Goal: Complete application form

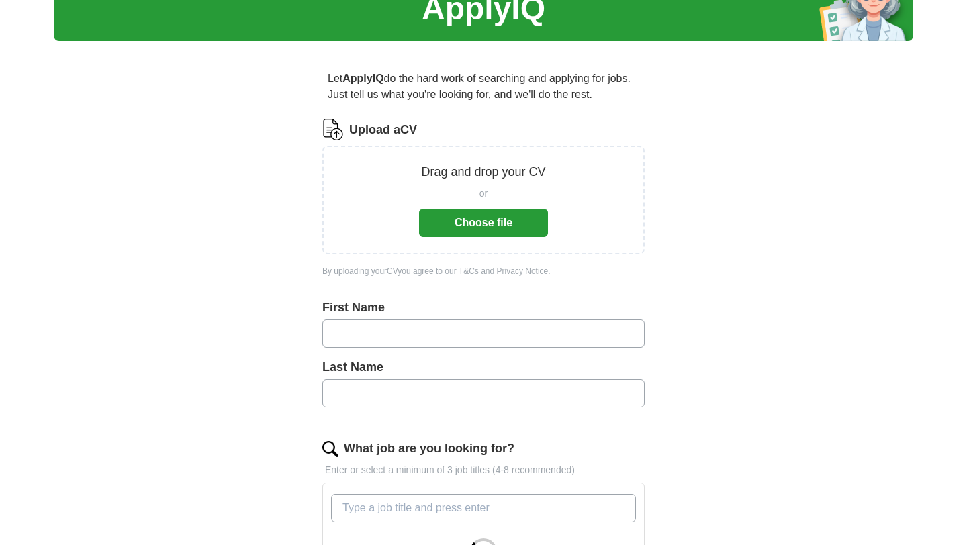
scroll to position [73, 0]
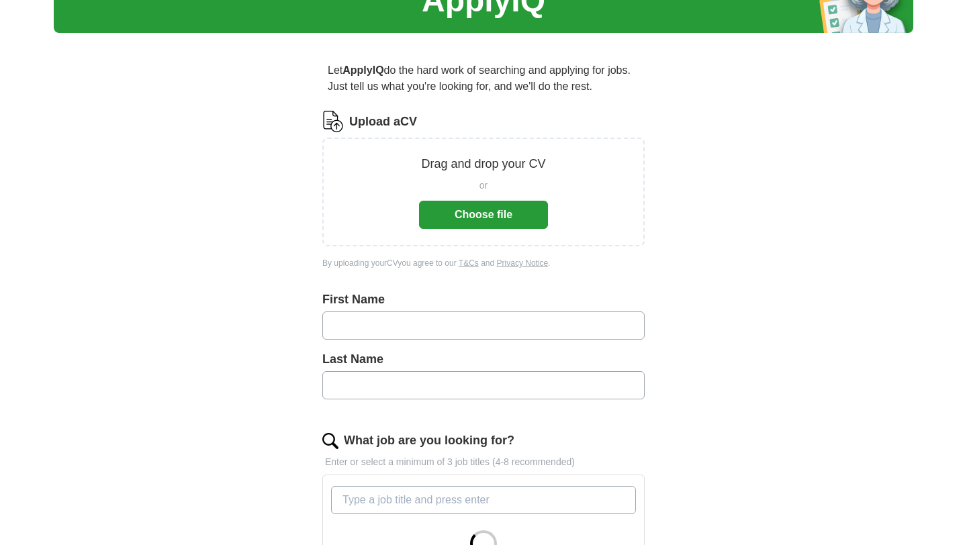
click at [495, 230] on div "Drag and drop your CV or Choose file" at bounding box center [483, 192] width 322 height 109
click at [492, 214] on button "Choose file" at bounding box center [483, 215] width 129 height 28
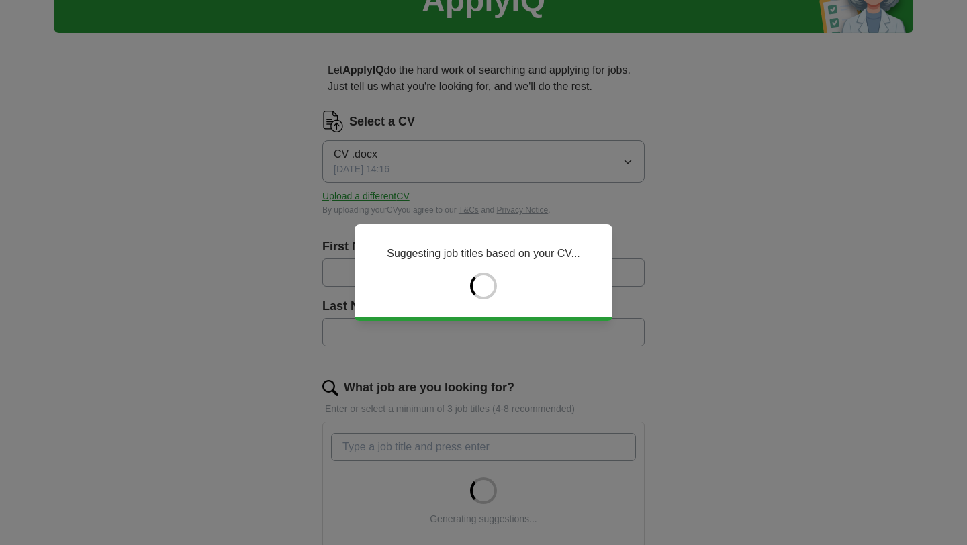
type input "****"
type input "*******"
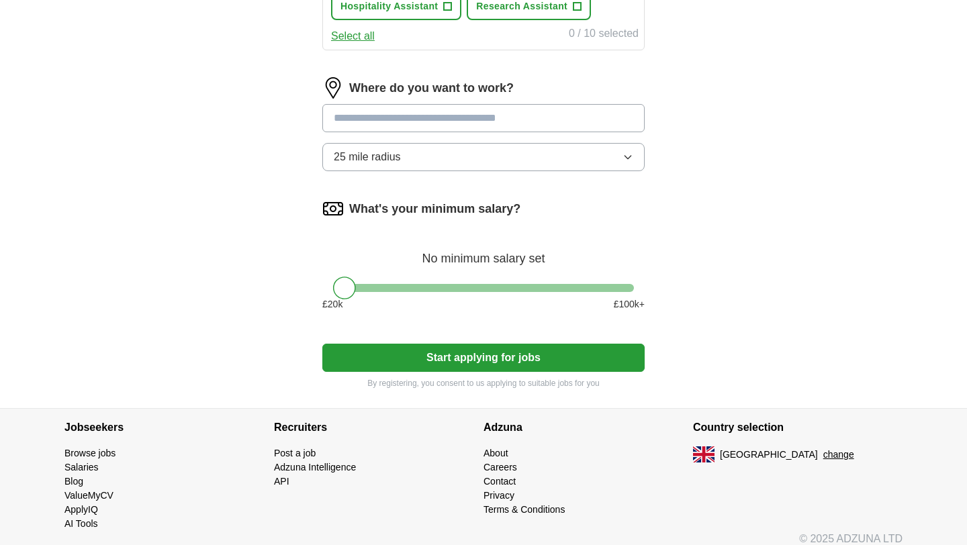
scroll to position [625, 0]
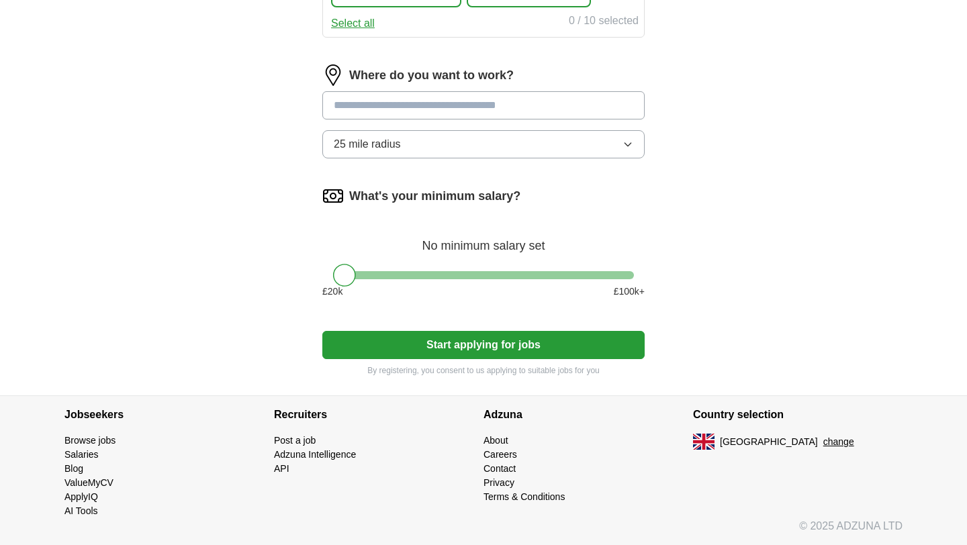
click at [589, 350] on button "Start applying for jobs" at bounding box center [483, 345] width 322 height 28
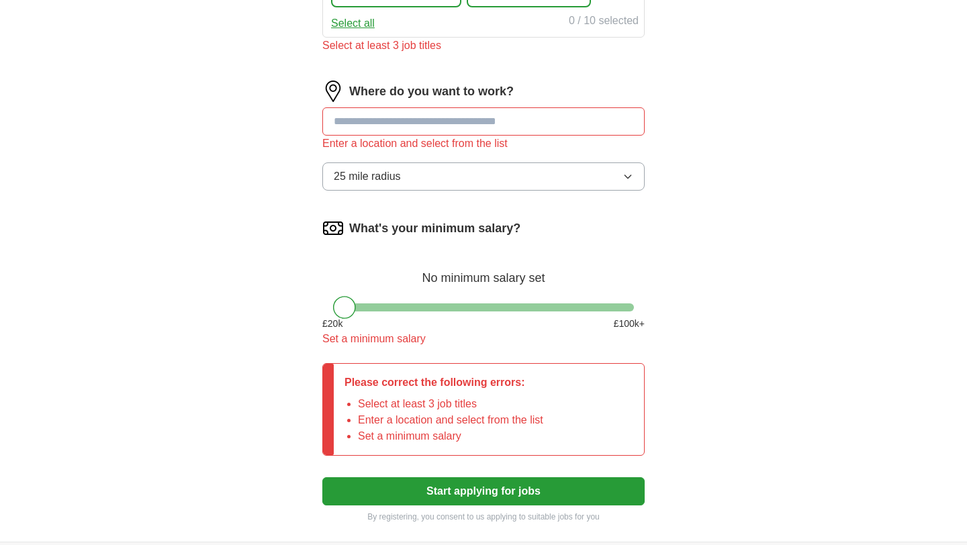
click at [455, 130] on input at bounding box center [483, 121] width 322 height 28
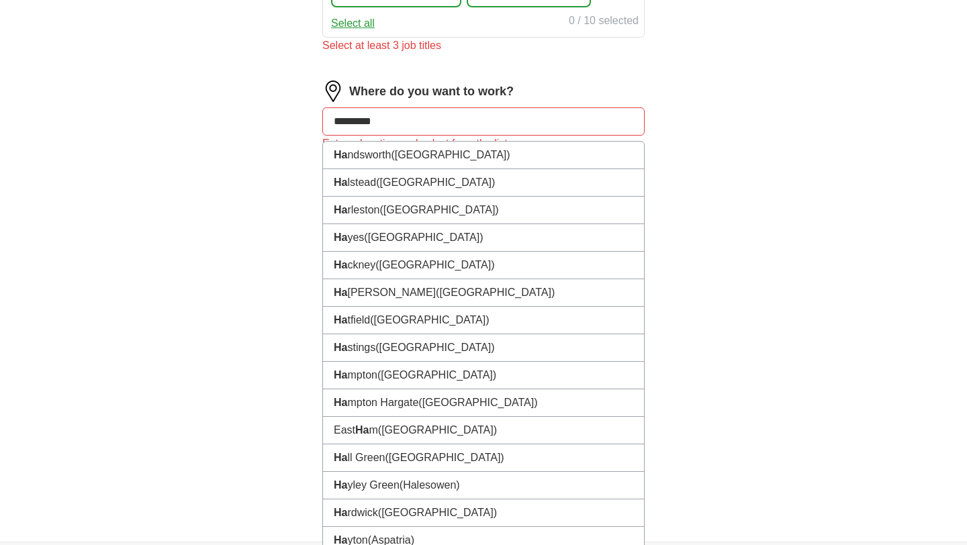
type input "*********"
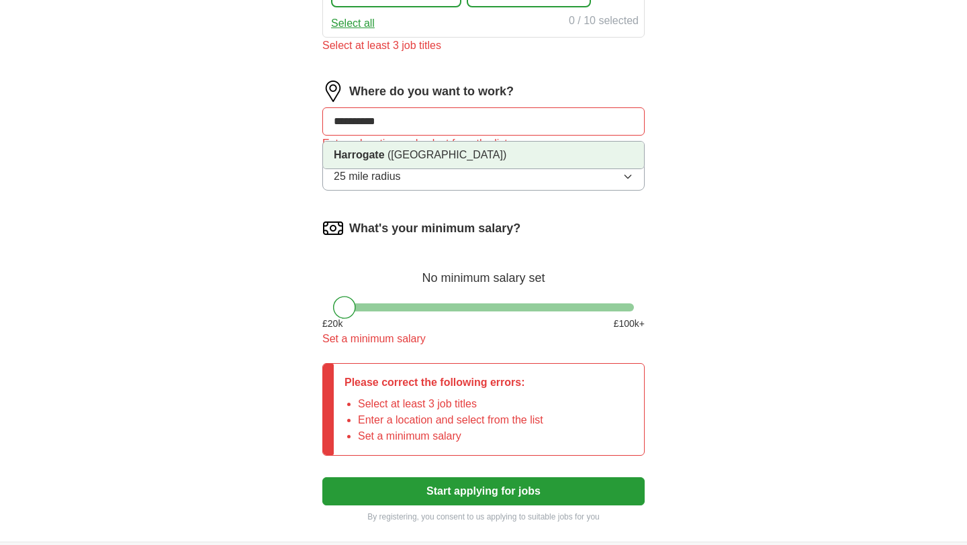
click at [563, 152] on li "Harrogate ([GEOGRAPHIC_DATA])" at bounding box center [483, 155] width 321 height 27
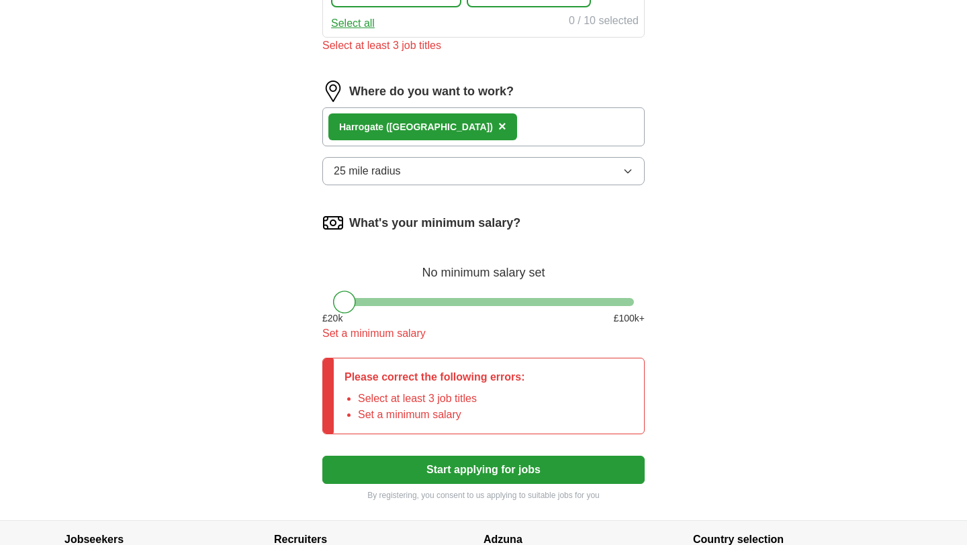
click at [539, 175] on button "25 mile radius" at bounding box center [483, 171] width 322 height 28
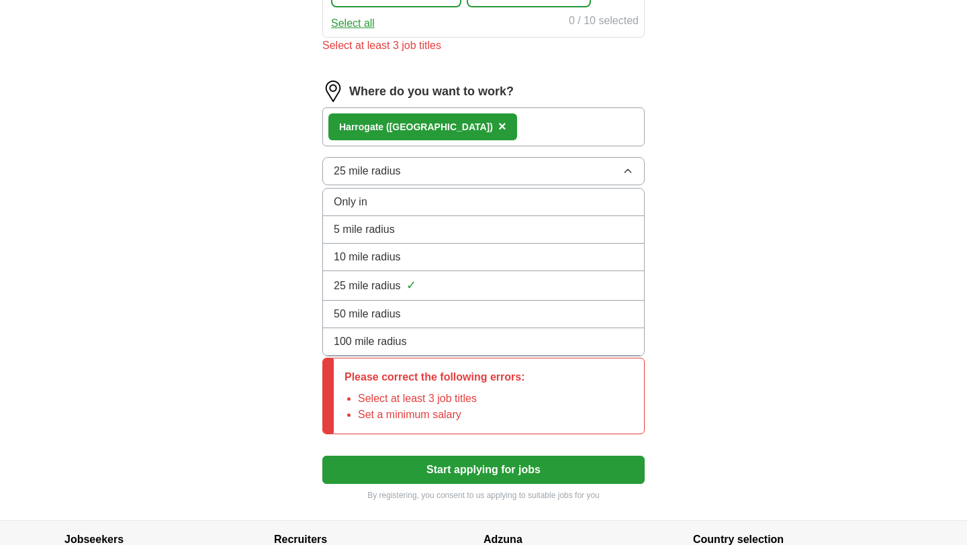
click at [468, 252] on div "10 mile radius" at bounding box center [483, 257] width 299 height 16
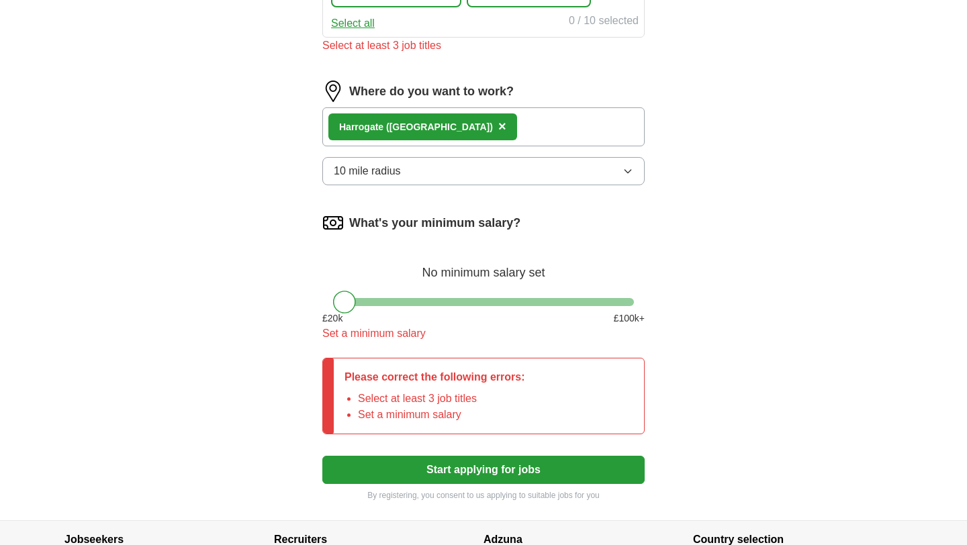
click at [499, 174] on button "10 mile radius" at bounding box center [483, 171] width 322 height 28
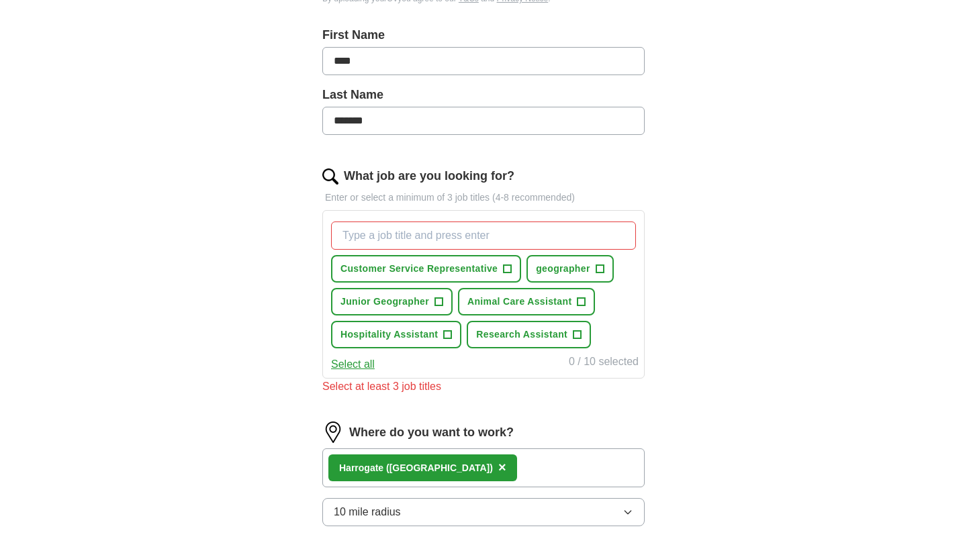
scroll to position [283, 0]
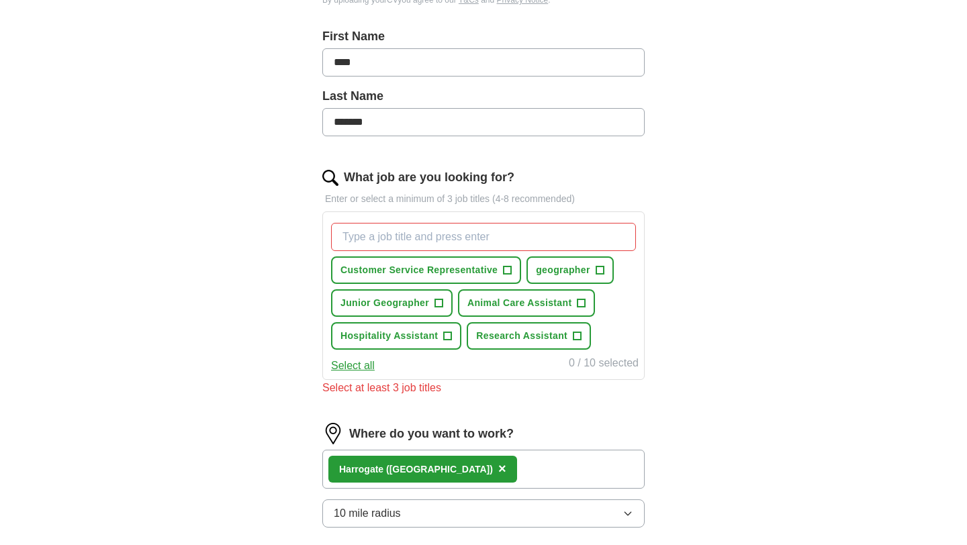
click at [388, 240] on input "What job are you looking for?" at bounding box center [483, 237] width 305 height 28
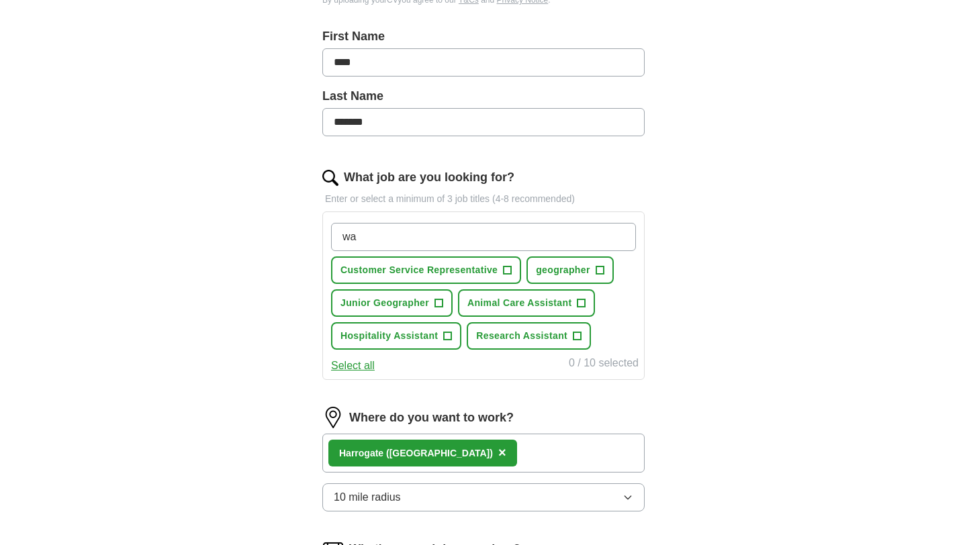
type input "w"
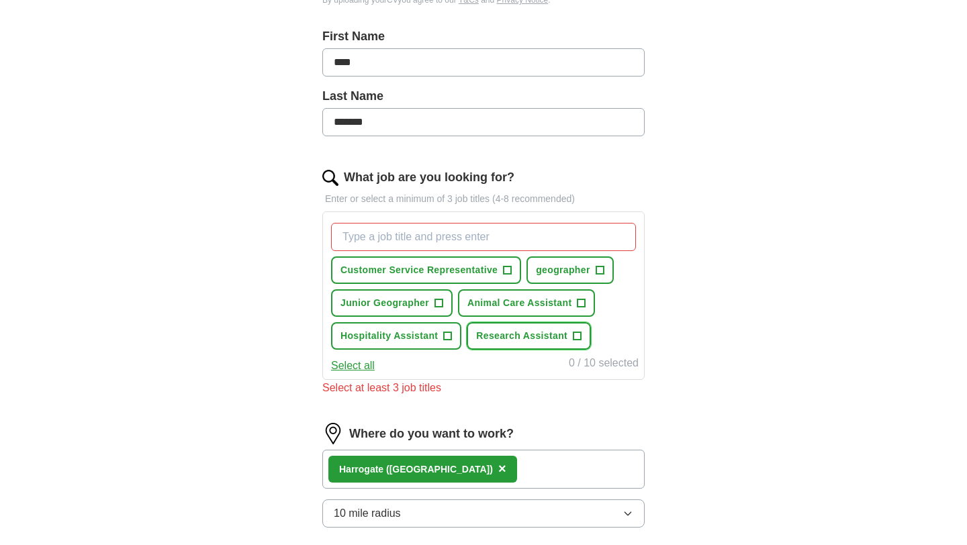
click at [516, 332] on span "Research Assistant" at bounding box center [521, 336] width 91 height 14
click at [397, 336] on span "Hospitality Assistant" at bounding box center [388, 336] width 97 height 14
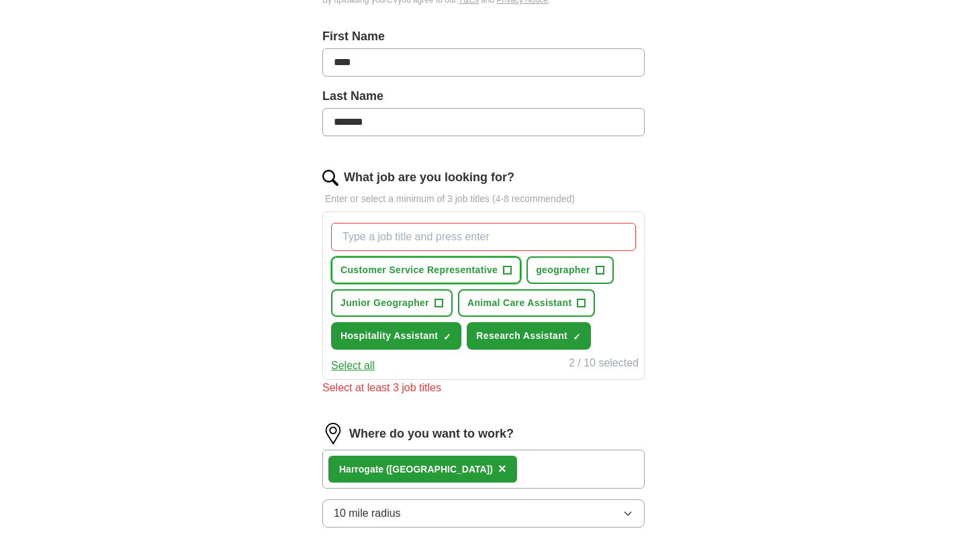
click at [452, 271] on span "Customer Service Representative" at bounding box center [418, 270] width 157 height 14
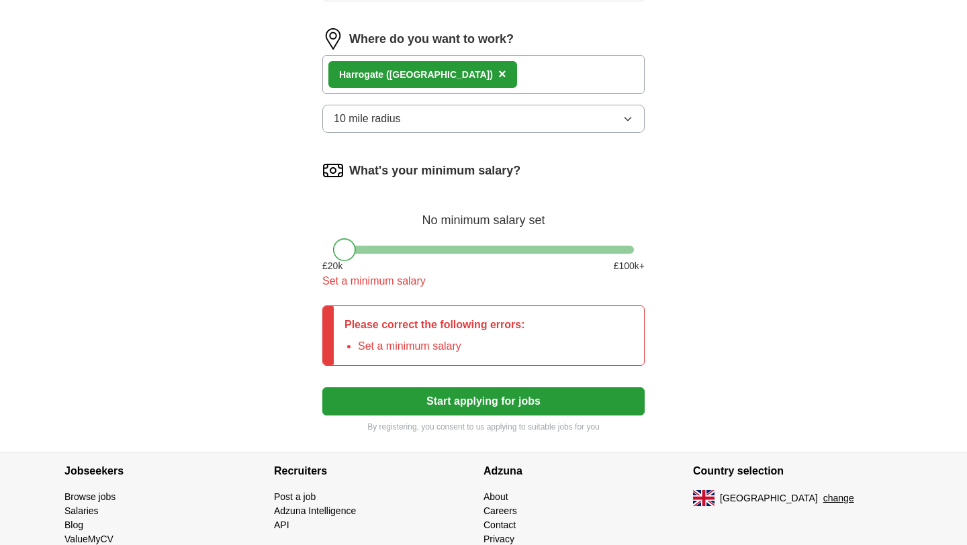
scroll to position [699, 0]
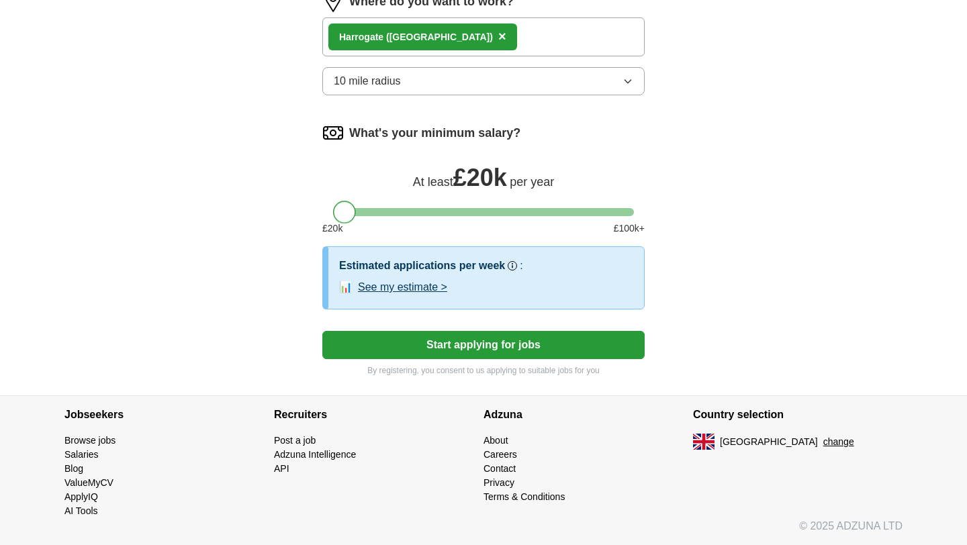
drag, startPoint x: 341, startPoint y: 193, endPoint x: 328, endPoint y: 200, distance: 14.4
click at [328, 200] on div "What's your minimum salary? At least £ 20k per year £ 20 k £ 100 k+" at bounding box center [483, 184] width 322 height 124
drag, startPoint x: 346, startPoint y: 218, endPoint x: 283, endPoint y: 218, distance: 63.1
click at [432, 344] on button "Start applying for jobs" at bounding box center [483, 345] width 322 height 28
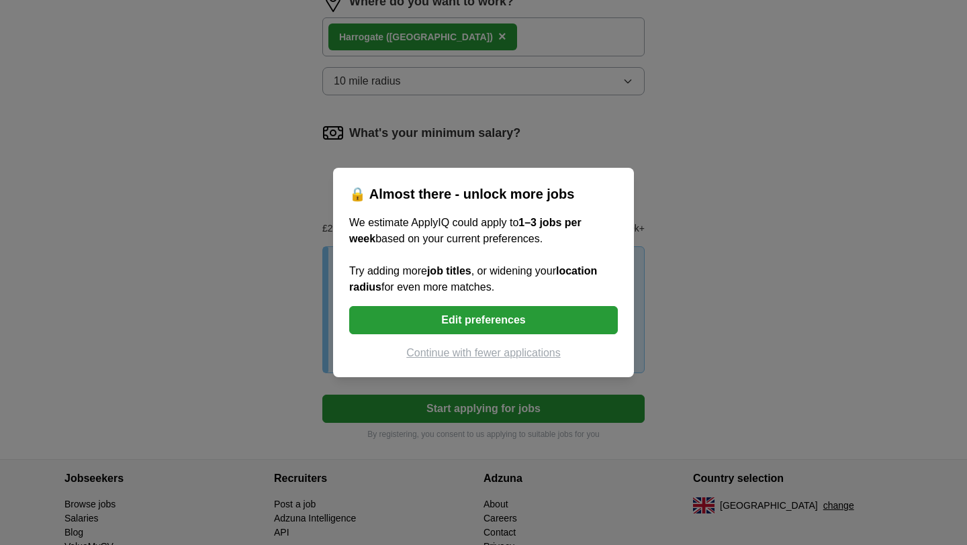
click at [481, 352] on button "Continue with fewer applications" at bounding box center [483, 353] width 269 height 16
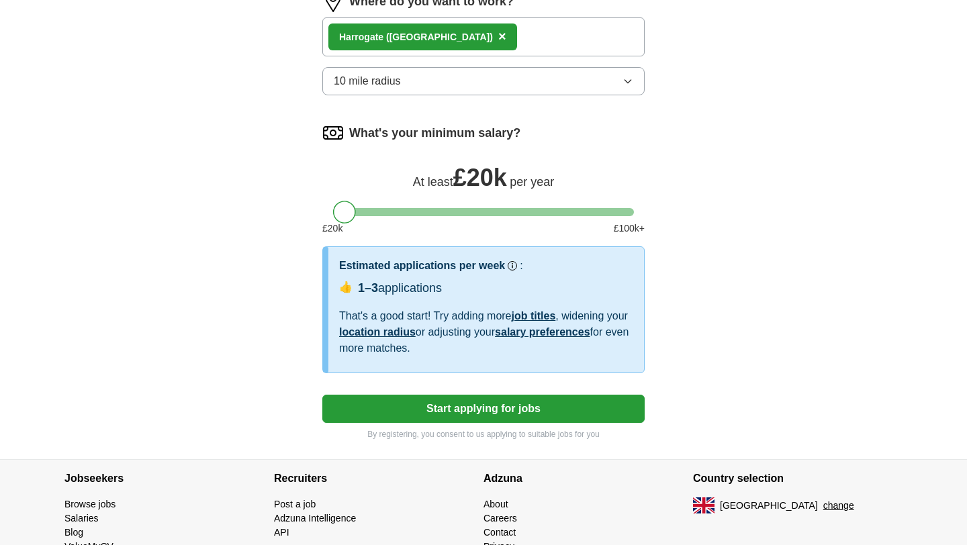
select select "**"
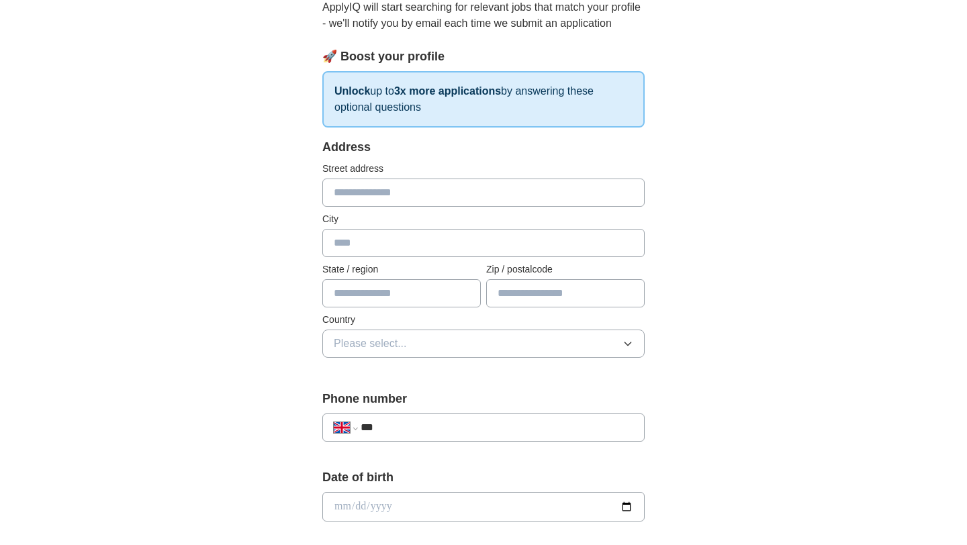
scroll to position [162, 0]
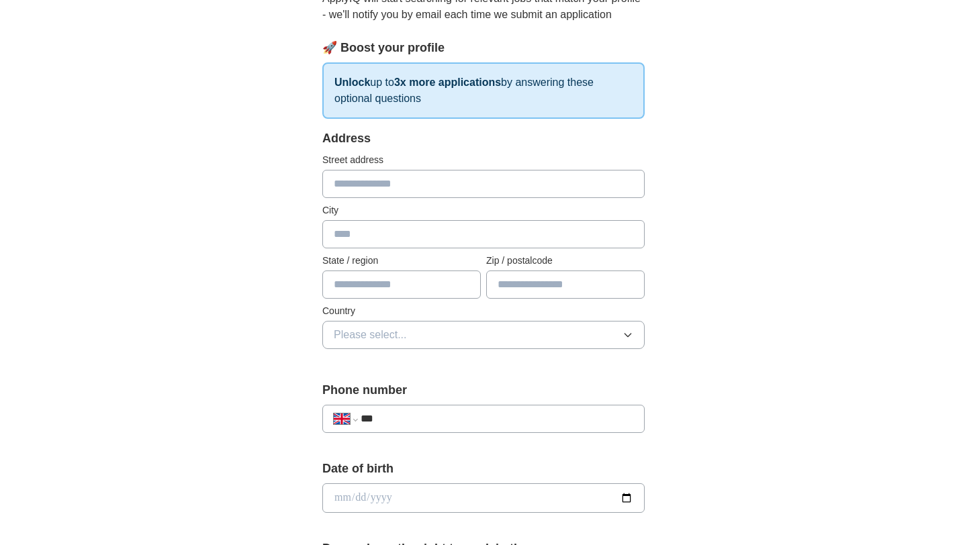
click at [379, 187] on input "text" at bounding box center [483, 184] width 322 height 28
type input "**********"
click at [371, 232] on input "text" at bounding box center [483, 234] width 322 height 28
type input "*********"
click at [388, 290] on input "text" at bounding box center [401, 285] width 158 height 28
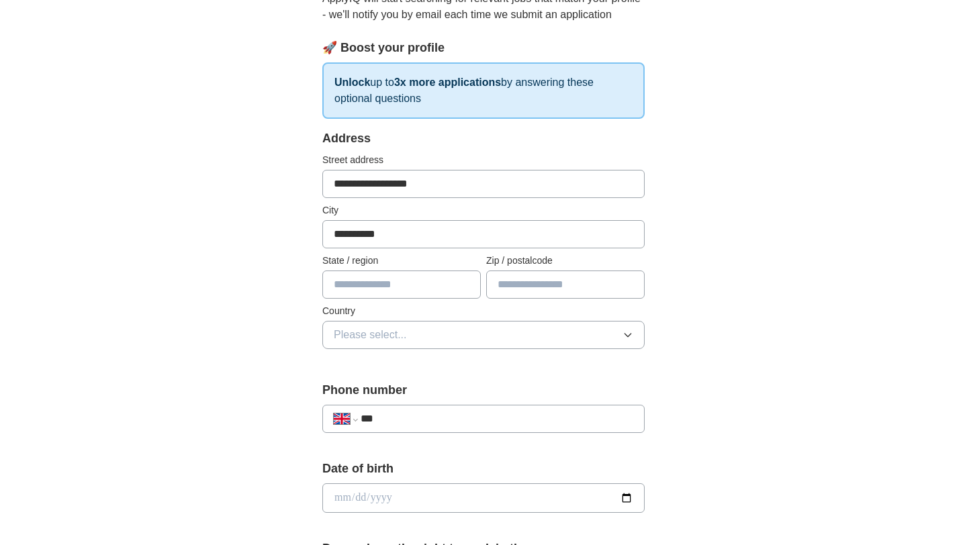
click at [533, 299] on input "text" at bounding box center [565, 285] width 158 height 28
type input "*******"
click at [434, 287] on input "text" at bounding box center [401, 285] width 158 height 28
type input "**********"
click at [419, 334] on button "Please select..." at bounding box center [483, 335] width 322 height 28
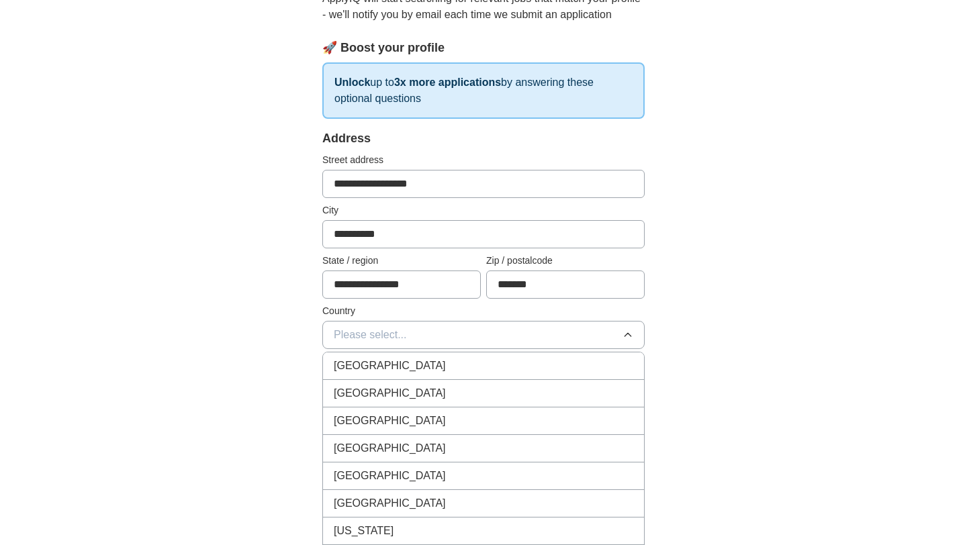
click at [406, 374] on li "[GEOGRAPHIC_DATA]" at bounding box center [483, 366] width 321 height 28
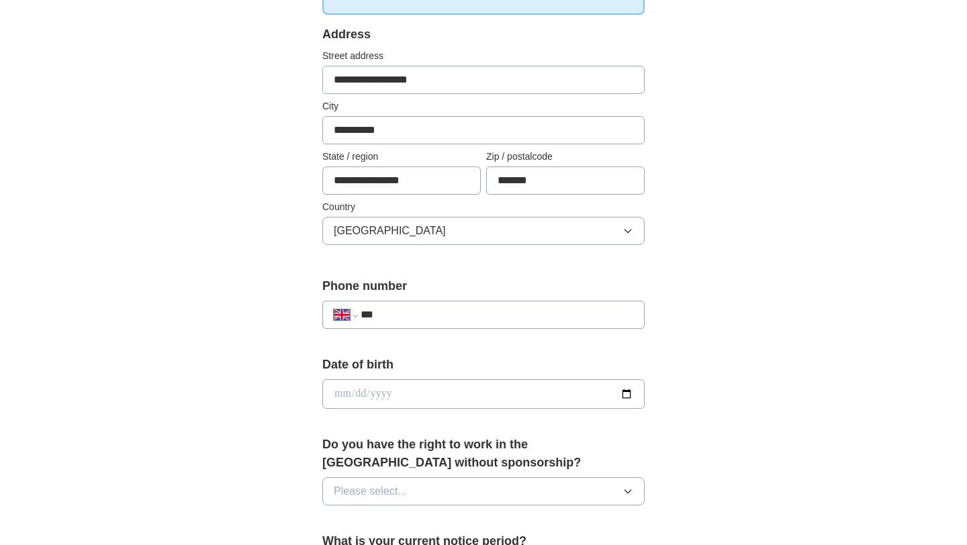
scroll to position [345, 0]
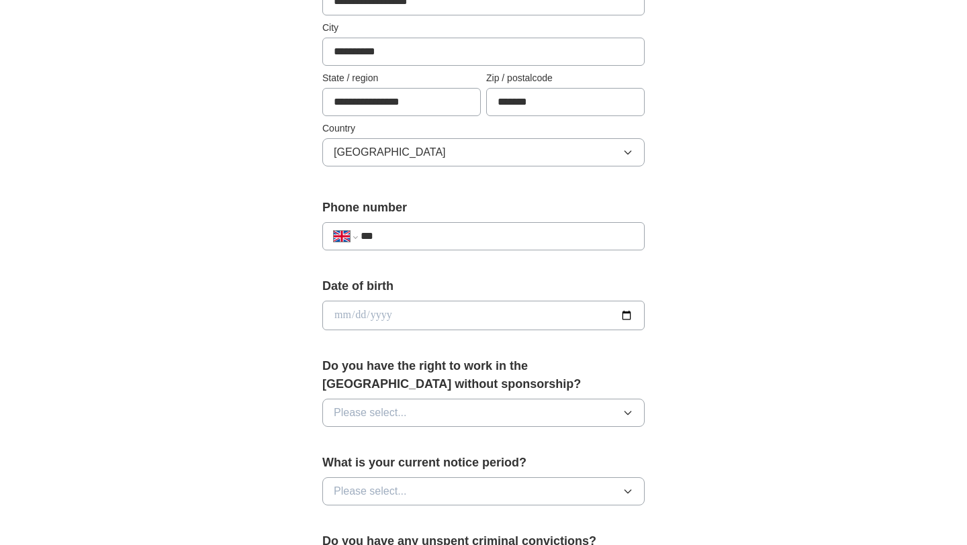
click at [413, 226] on div "**********" at bounding box center [483, 236] width 322 height 28
click at [414, 235] on input "***" at bounding box center [496, 236] width 273 height 16
type input "**********"
click at [426, 307] on input "date" at bounding box center [483, 316] width 322 height 30
click at [424, 318] on input "date" at bounding box center [483, 316] width 322 height 30
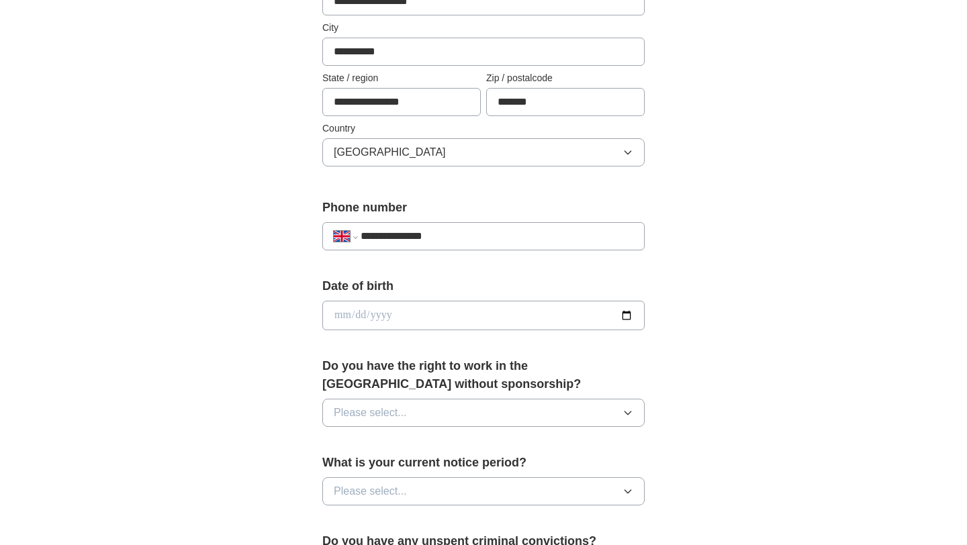
click at [344, 320] on input "date" at bounding box center [483, 316] width 322 height 30
click at [340, 319] on input "date" at bounding box center [483, 316] width 322 height 30
click at [629, 316] on input "date" at bounding box center [483, 316] width 322 height 30
click at [543, 319] on input "date" at bounding box center [483, 316] width 322 height 30
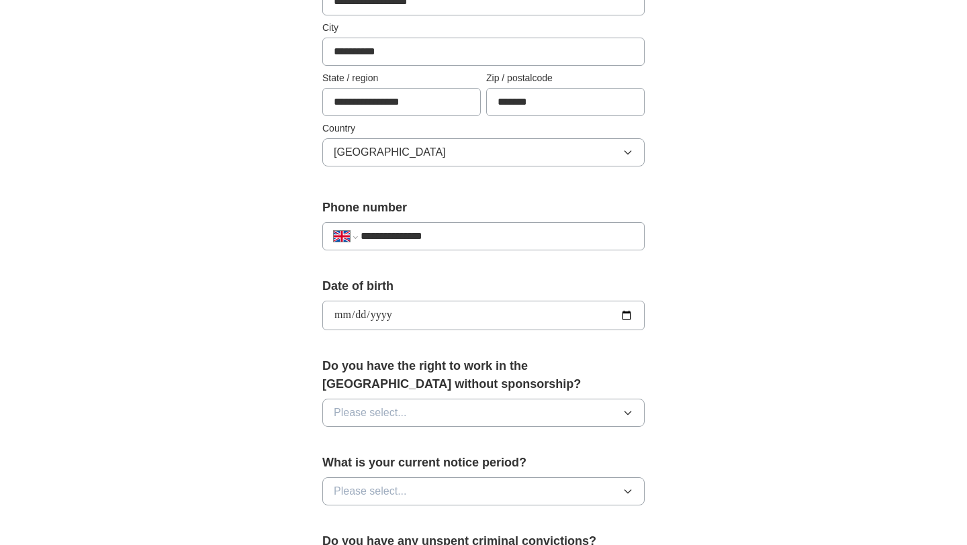
type input "**********"
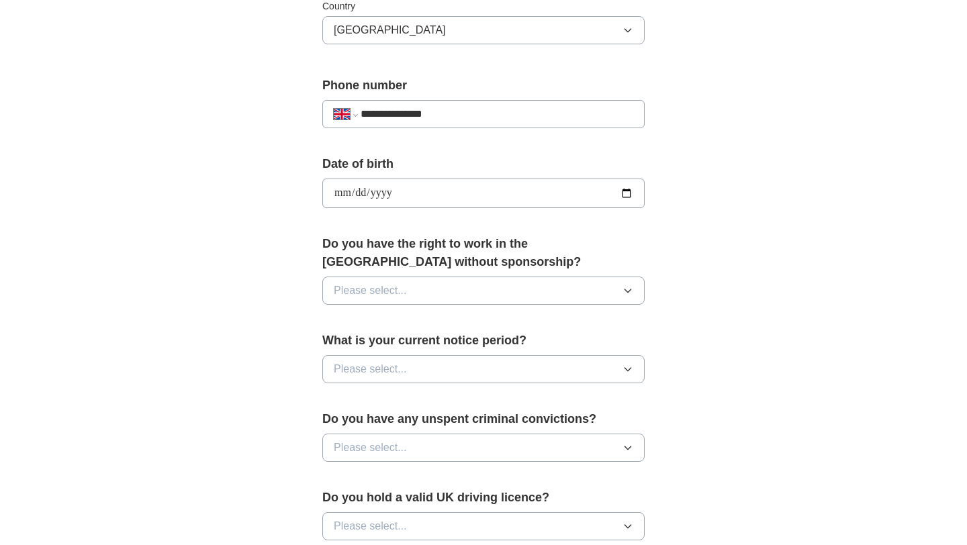
scroll to position [473, 0]
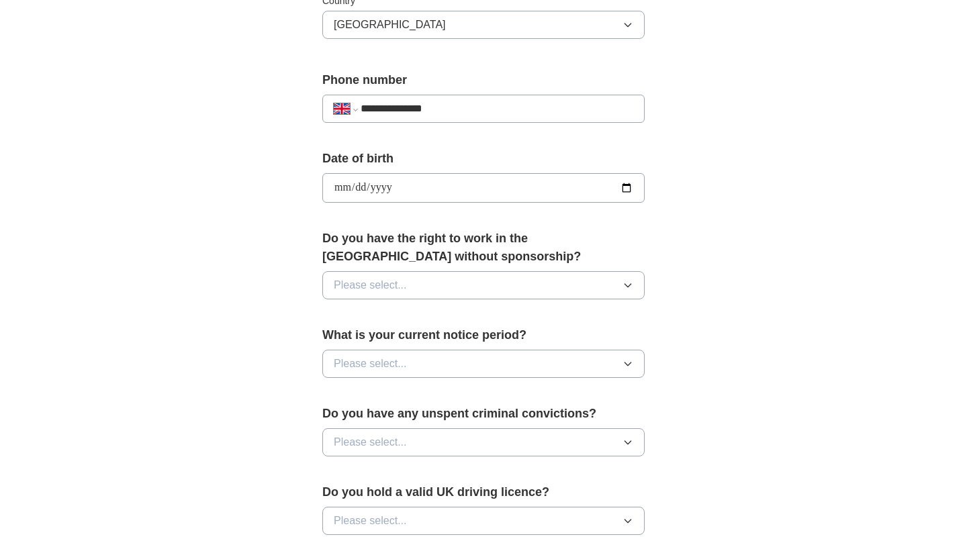
click at [626, 279] on button "Please select..." at bounding box center [483, 285] width 322 height 28
click at [553, 316] on div "Yes" at bounding box center [483, 316] width 299 height 16
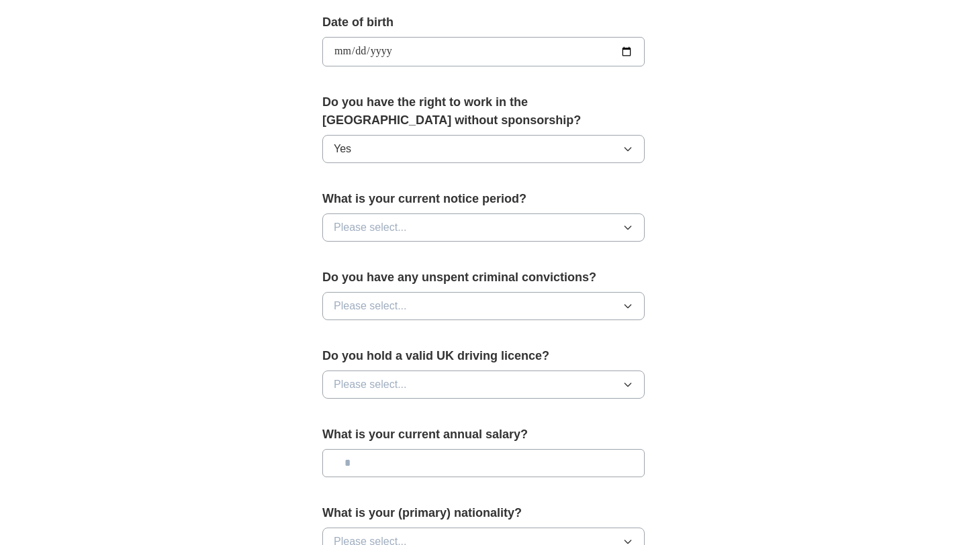
scroll to position [636, 0]
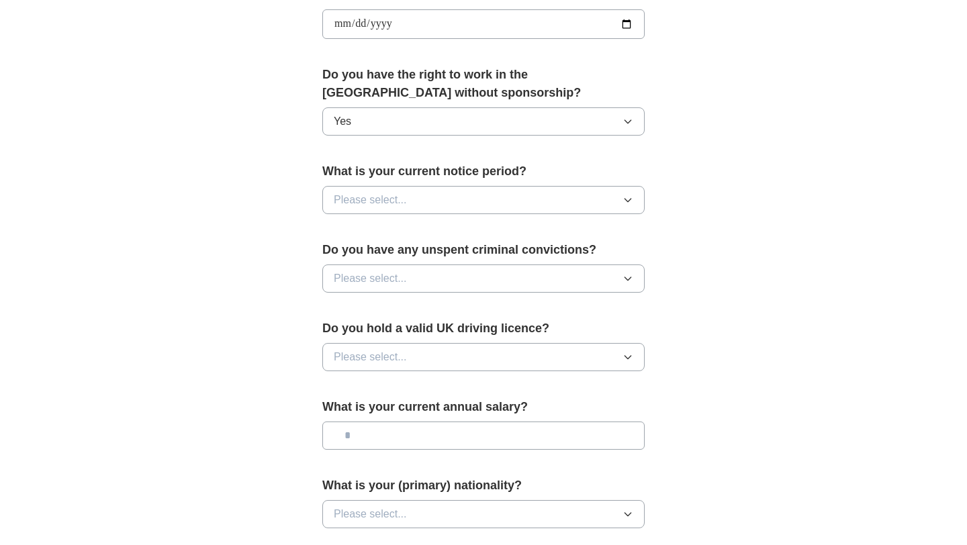
click at [506, 188] on button "Please select..." at bounding box center [483, 200] width 322 height 28
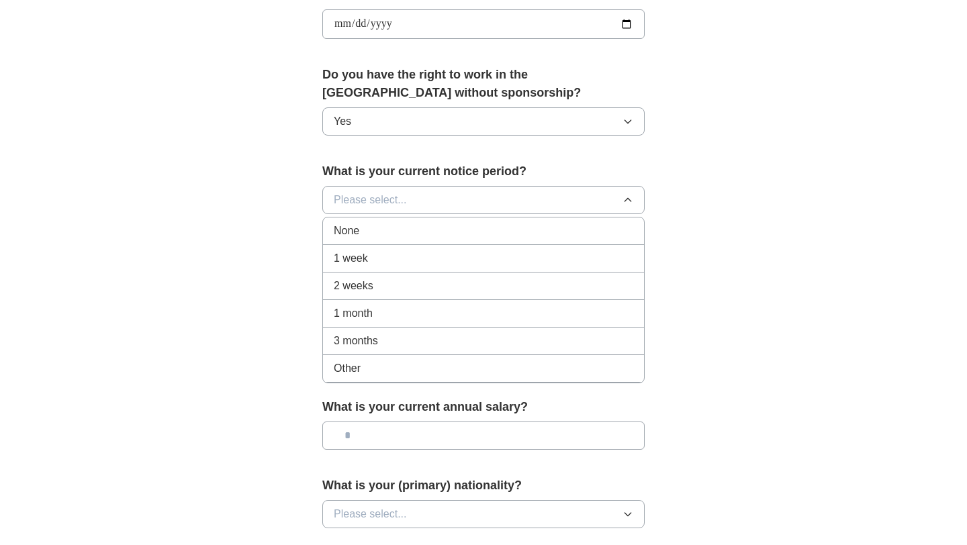
click at [499, 232] on div "None" at bounding box center [483, 231] width 299 height 16
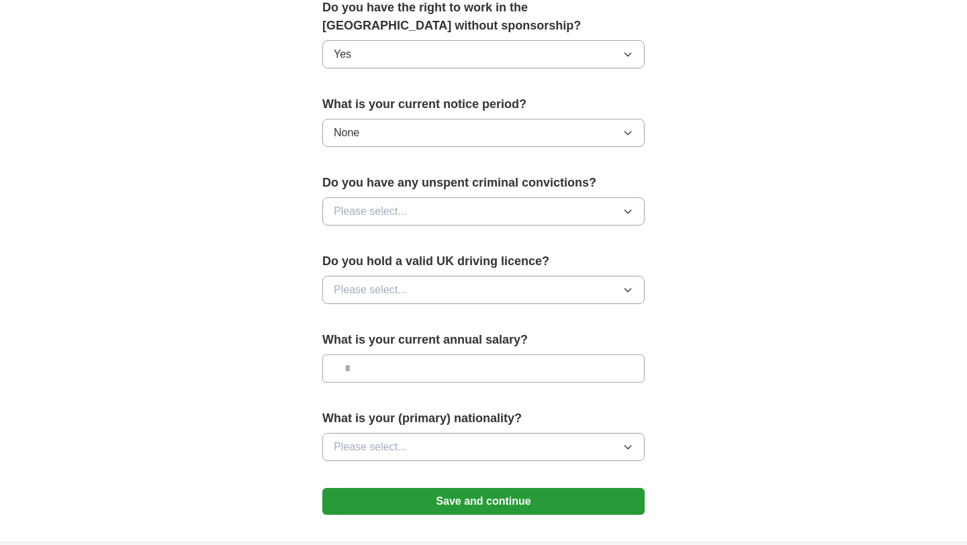
scroll to position [714, 0]
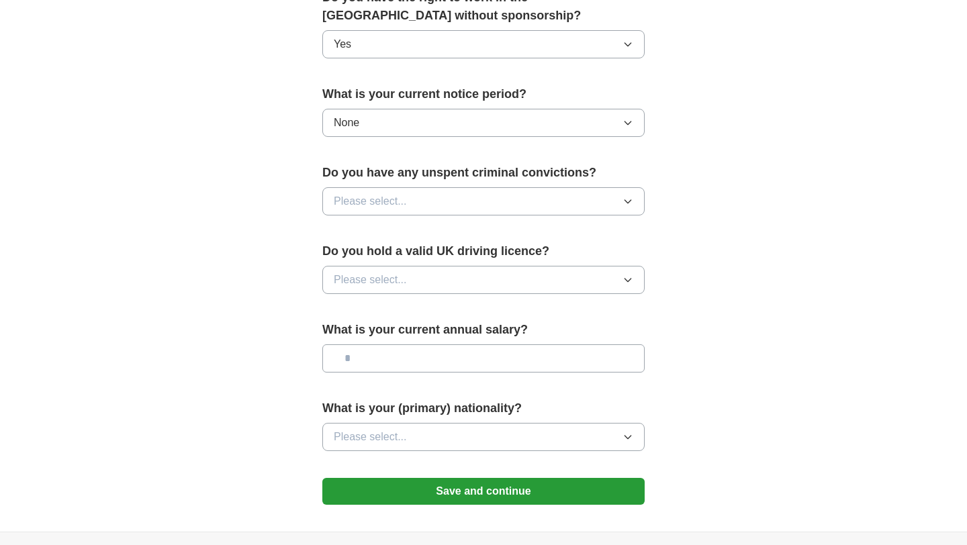
click at [493, 206] on button "Please select..." at bounding box center [483, 201] width 322 height 28
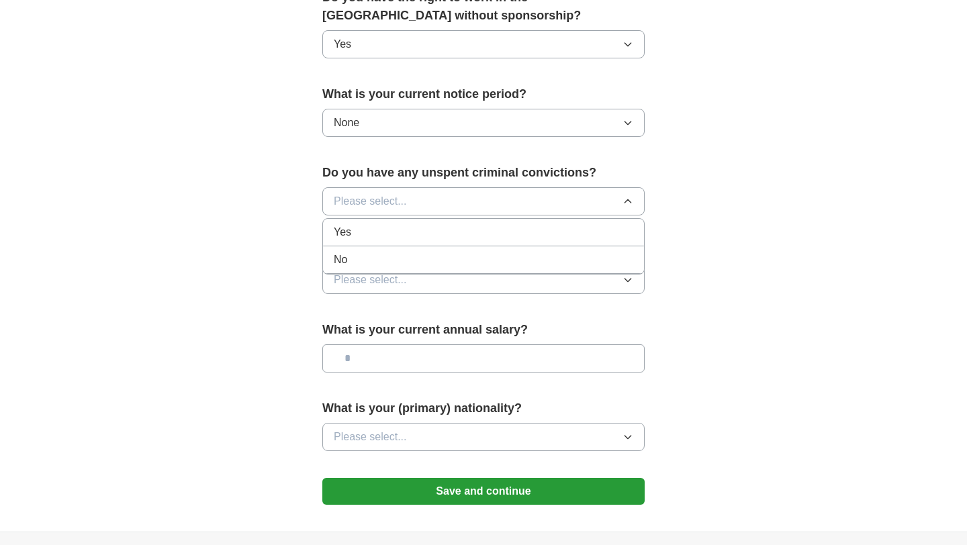
click at [466, 265] on div "No" at bounding box center [483, 260] width 299 height 16
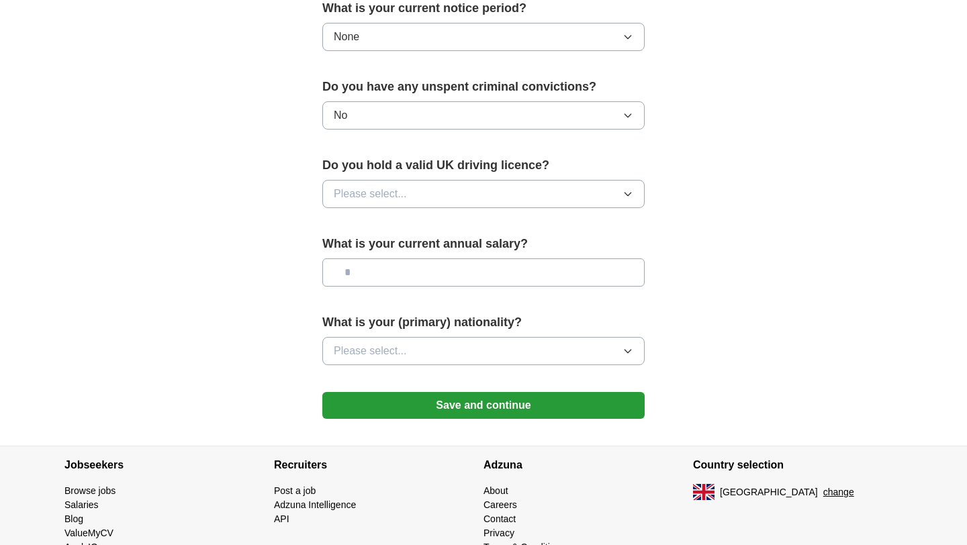
scroll to position [801, 0]
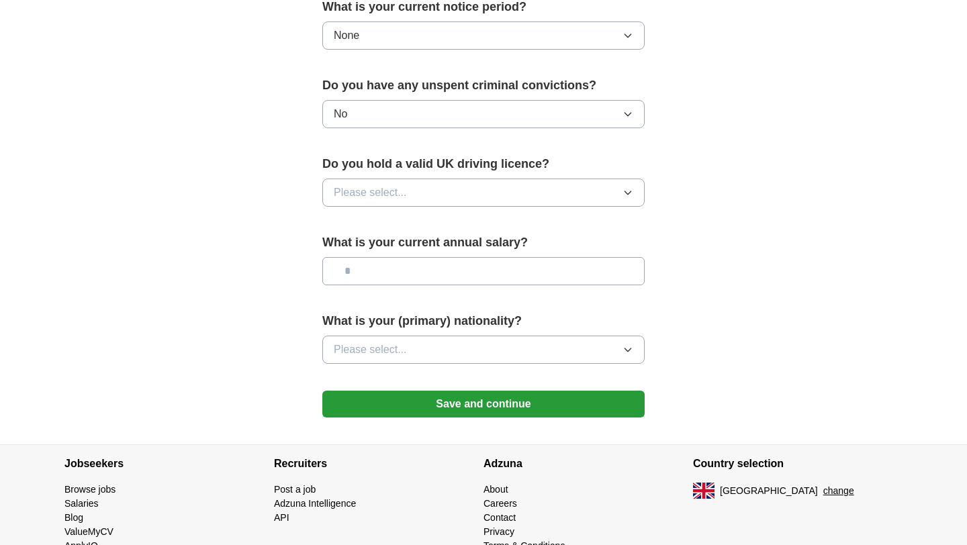
click at [453, 199] on button "Please select..." at bounding box center [483, 193] width 322 height 28
click at [449, 215] on li "Yes" at bounding box center [483, 224] width 321 height 28
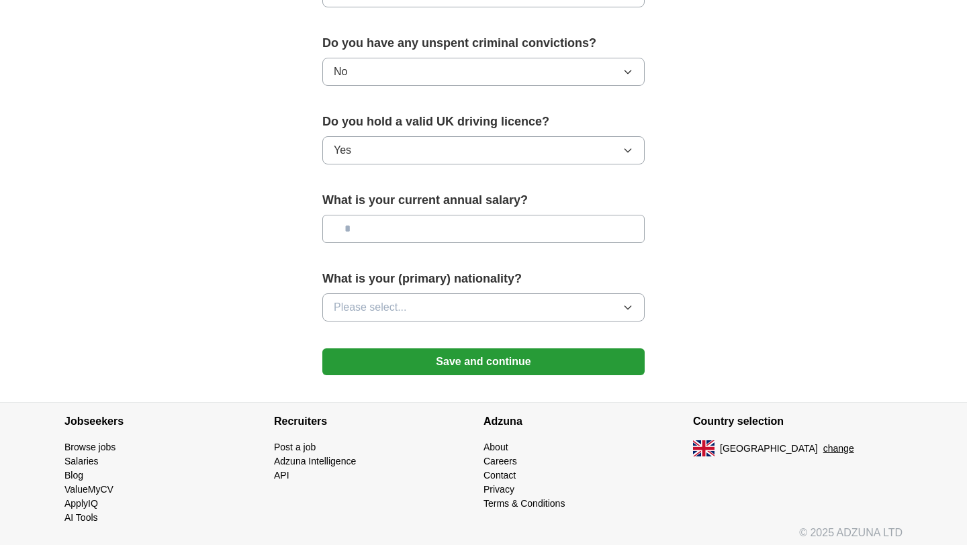
scroll to position [850, 0]
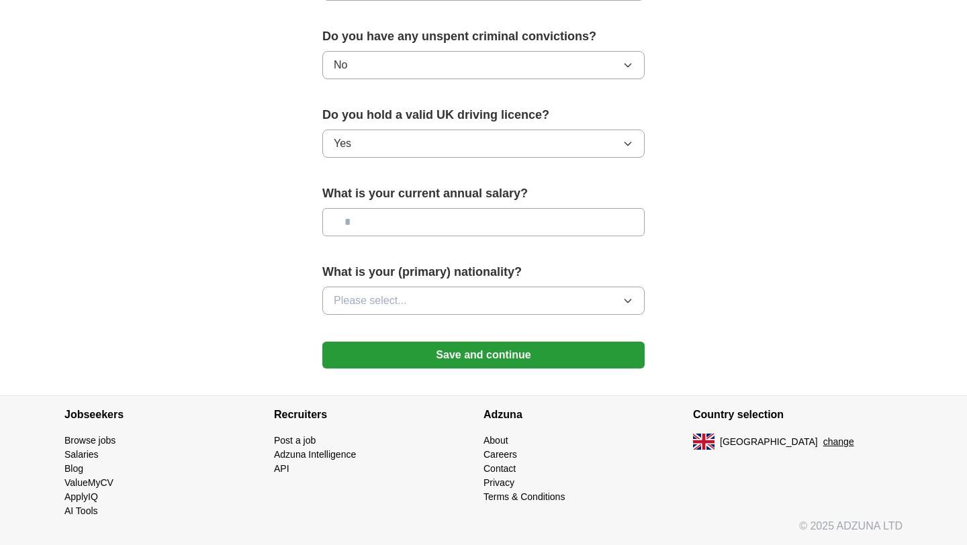
click at [449, 215] on input "text" at bounding box center [483, 222] width 322 height 28
click at [604, 300] on button "Please select..." at bounding box center [483, 301] width 322 height 28
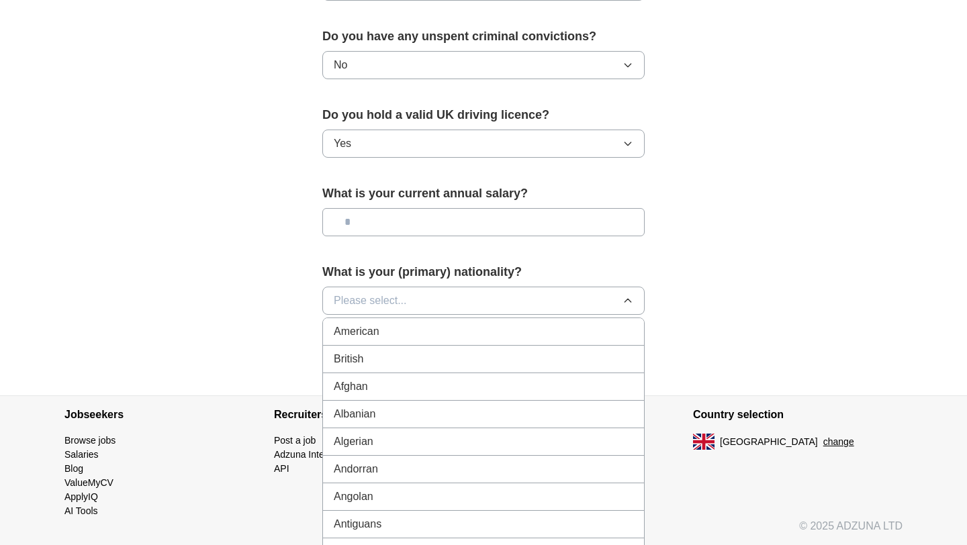
click at [436, 359] on div "British" at bounding box center [483, 359] width 299 height 16
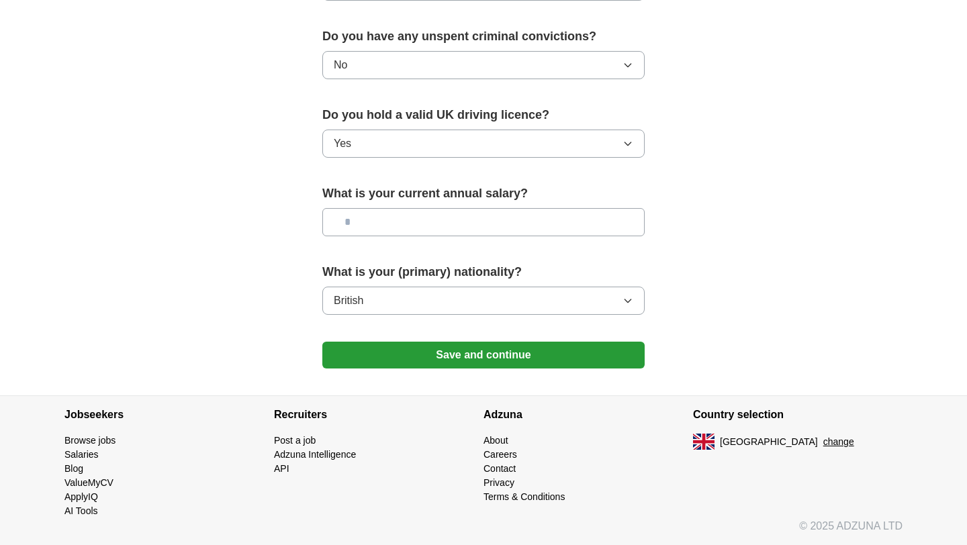
click at [436, 359] on button "Save and continue" at bounding box center [483, 355] width 322 height 27
